Goal: Task Accomplishment & Management: Use online tool/utility

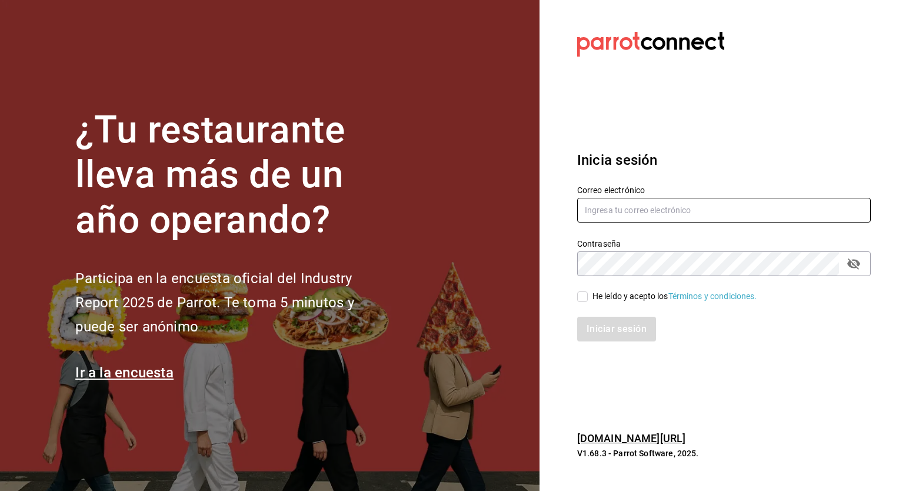
type input "[PERSON_NAME][EMAIL_ADDRESS][PERSON_NAME][DOMAIN_NAME]"
click at [579, 295] on input "He leído y acepto los Términos y condiciones." at bounding box center [582, 296] width 11 height 11
checkbox input "true"
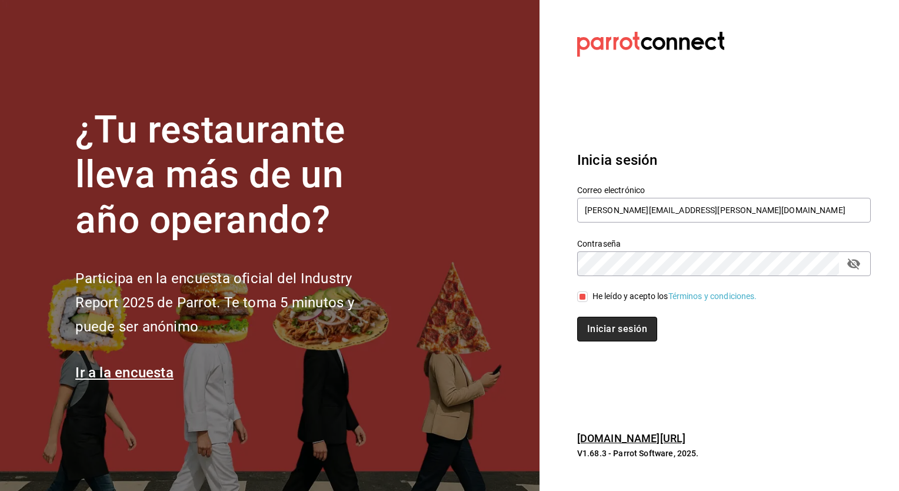
click at [621, 335] on button "Iniciar sesión" at bounding box center [617, 328] width 80 height 25
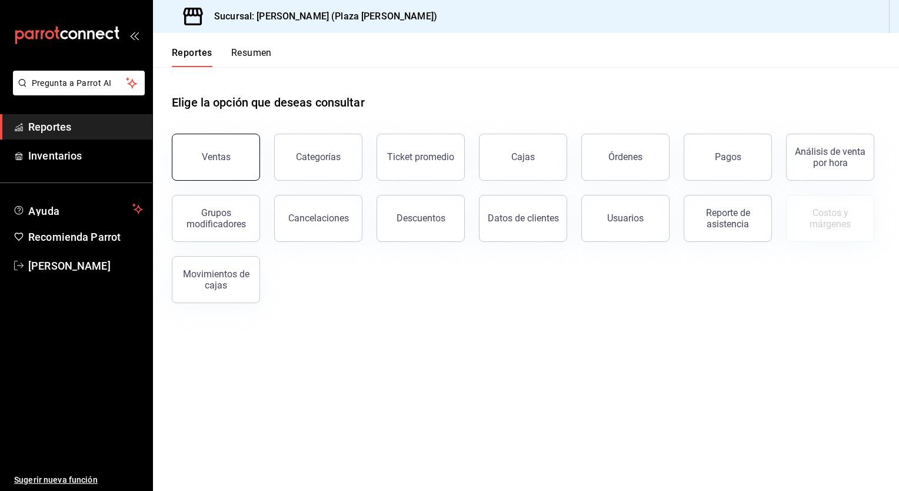
click at [234, 164] on button "Ventas" at bounding box center [216, 157] width 88 height 47
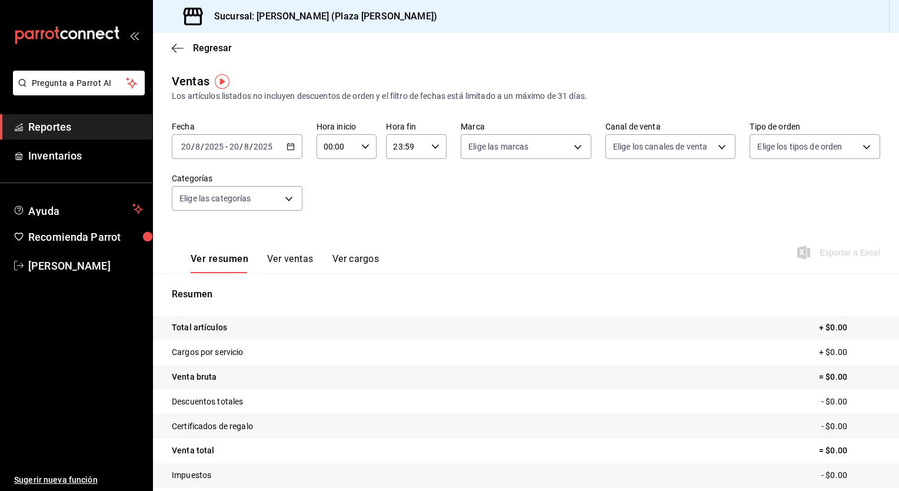
click at [256, 149] on input "2025" at bounding box center [263, 146] width 20 height 9
click at [287, 148] on icon "button" at bounding box center [290, 146] width 8 height 8
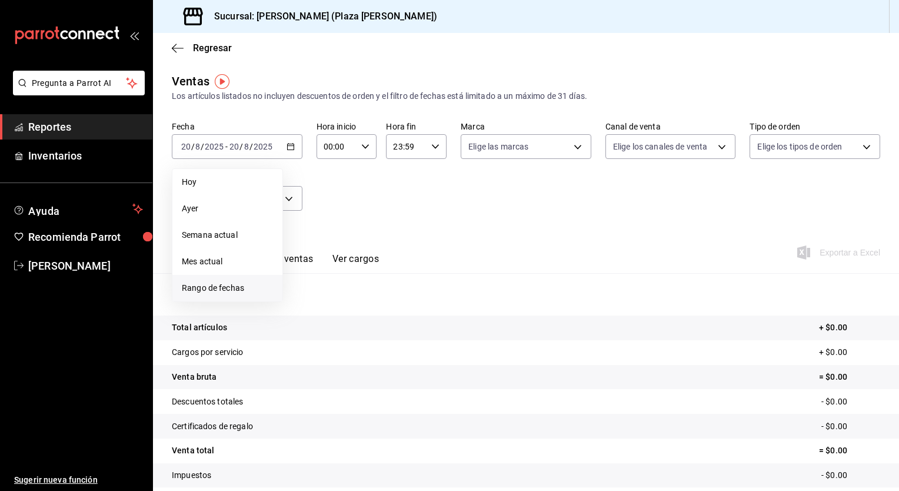
click at [232, 290] on span "Rango de fechas" at bounding box center [227, 288] width 91 height 12
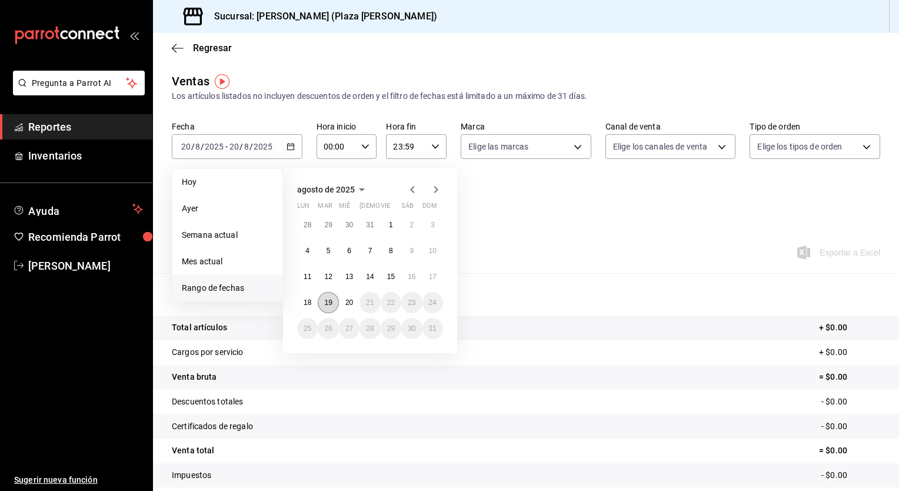
click at [330, 305] on abbr "19" at bounding box center [328, 302] width 8 height 8
click at [345, 304] on button "20" at bounding box center [349, 302] width 21 height 21
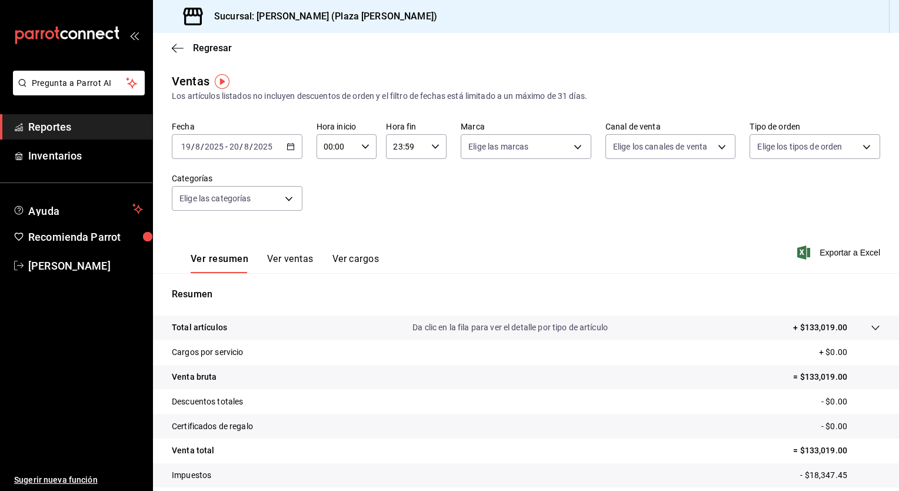
click at [362, 148] on \(Stroke\) "button" at bounding box center [365, 146] width 7 height 4
click at [331, 208] on button "05" at bounding box center [329, 200] width 25 height 24
type input "05:00"
click at [432, 150] on div at bounding box center [449, 245] width 899 height 491
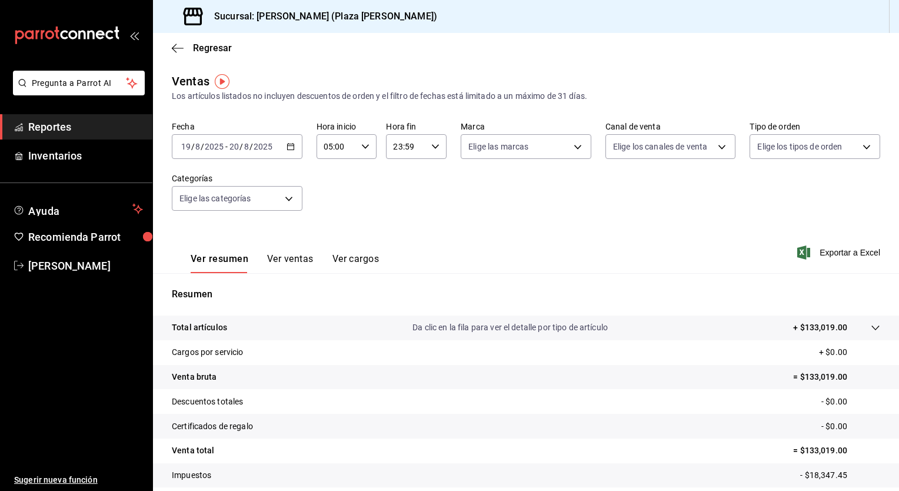
click at [432, 150] on icon "button" at bounding box center [435, 146] width 8 height 8
click at [400, 172] on button "04" at bounding box center [398, 166] width 25 height 24
type input "04:59"
click at [566, 222] on div at bounding box center [449, 245] width 899 height 491
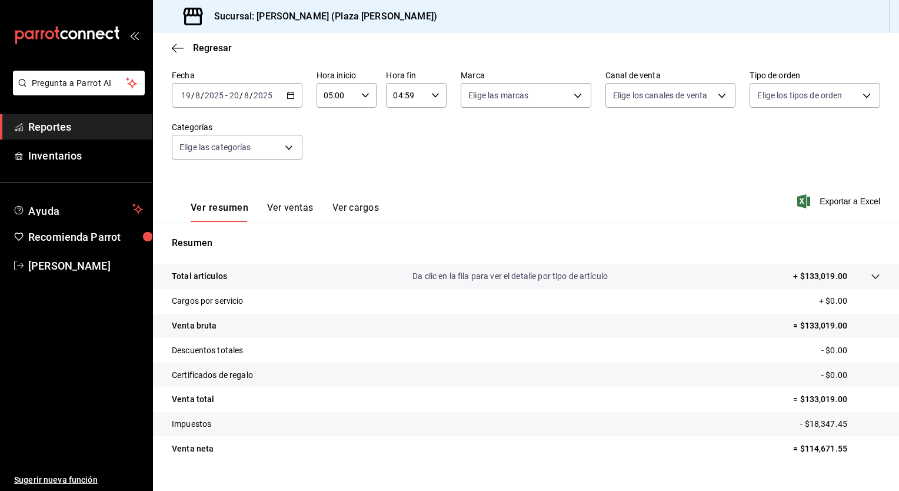
scroll to position [73, 0]
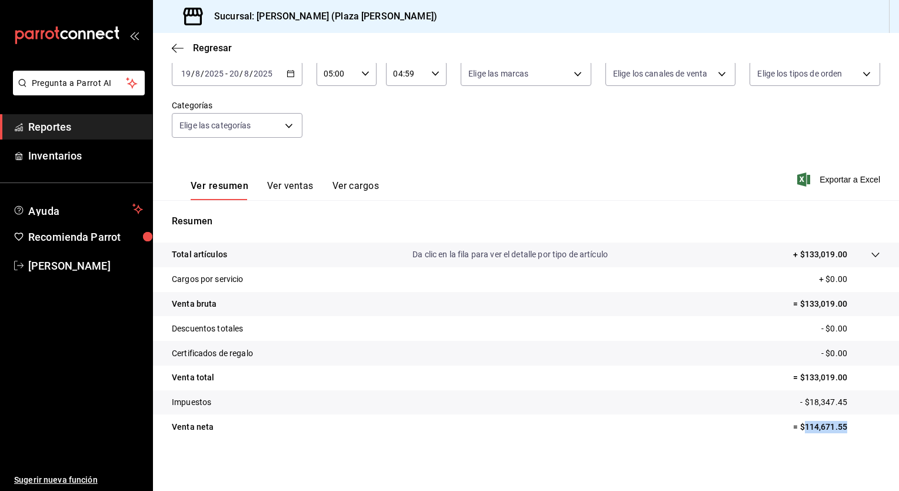
drag, startPoint x: 795, startPoint y: 428, endPoint x: 844, endPoint y: 426, distance: 48.8
click at [844, 426] on p "= $114,671.55" at bounding box center [836, 427] width 87 height 12
drag, startPoint x: 844, startPoint y: 426, endPoint x: 822, endPoint y: 428, distance: 21.8
copy p "114,671.55"
click at [849, 178] on span "Exportar a Excel" at bounding box center [839, 179] width 81 height 14
